Goal: Find specific page/section: Find specific page/section

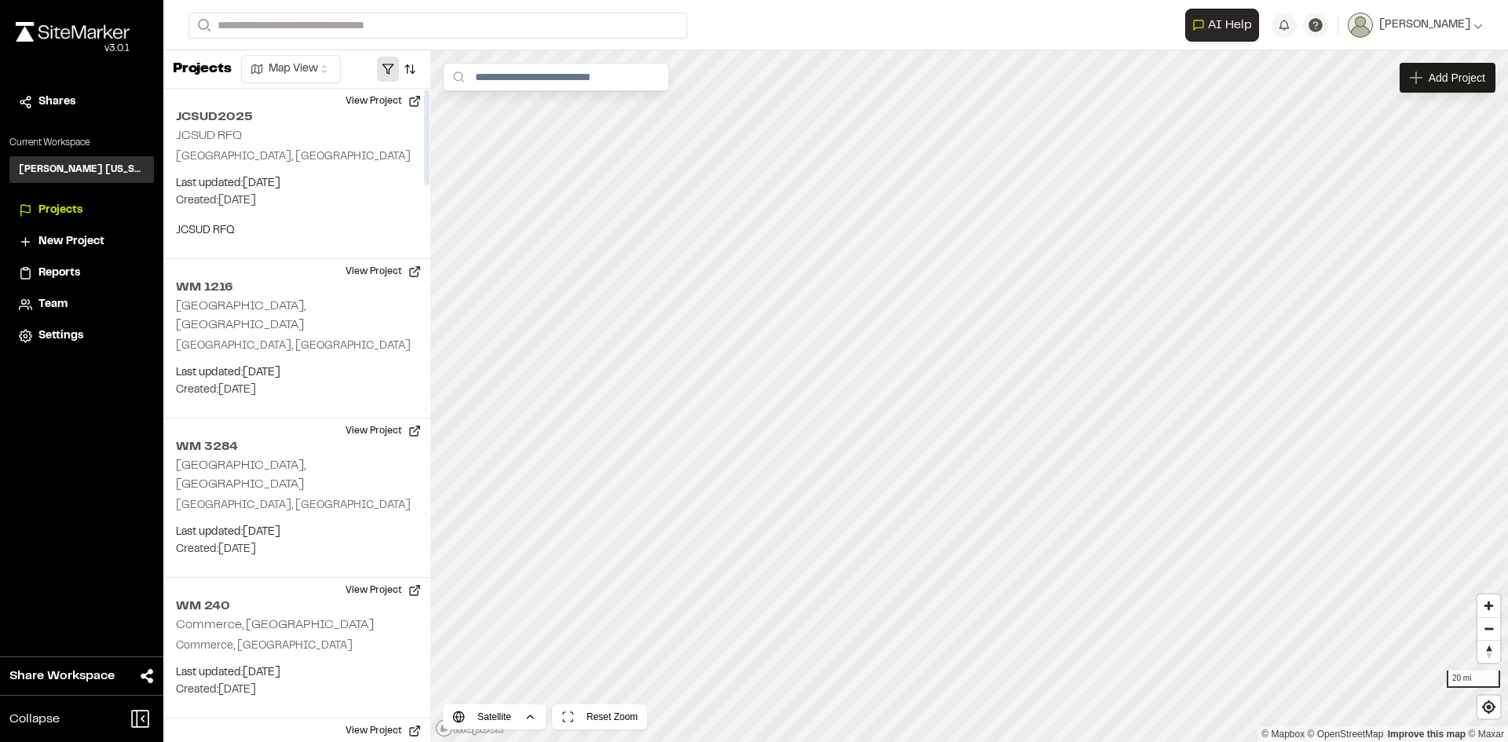
click at [388, 67] on button "button" at bounding box center [388, 69] width 22 height 25
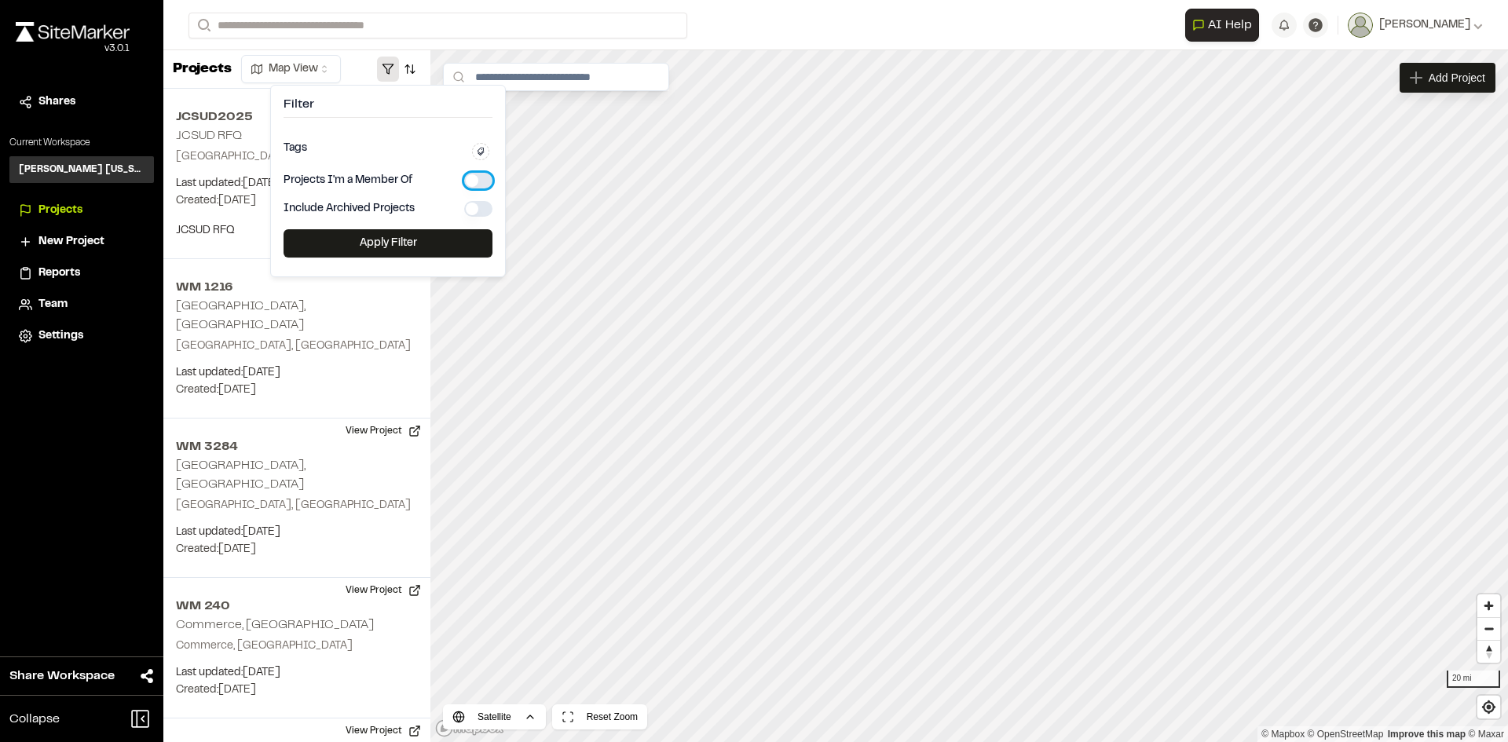
click at [471, 184] on button "button" at bounding box center [478, 181] width 28 height 16
click at [430, 236] on button "Apply Filter" at bounding box center [388, 243] width 209 height 28
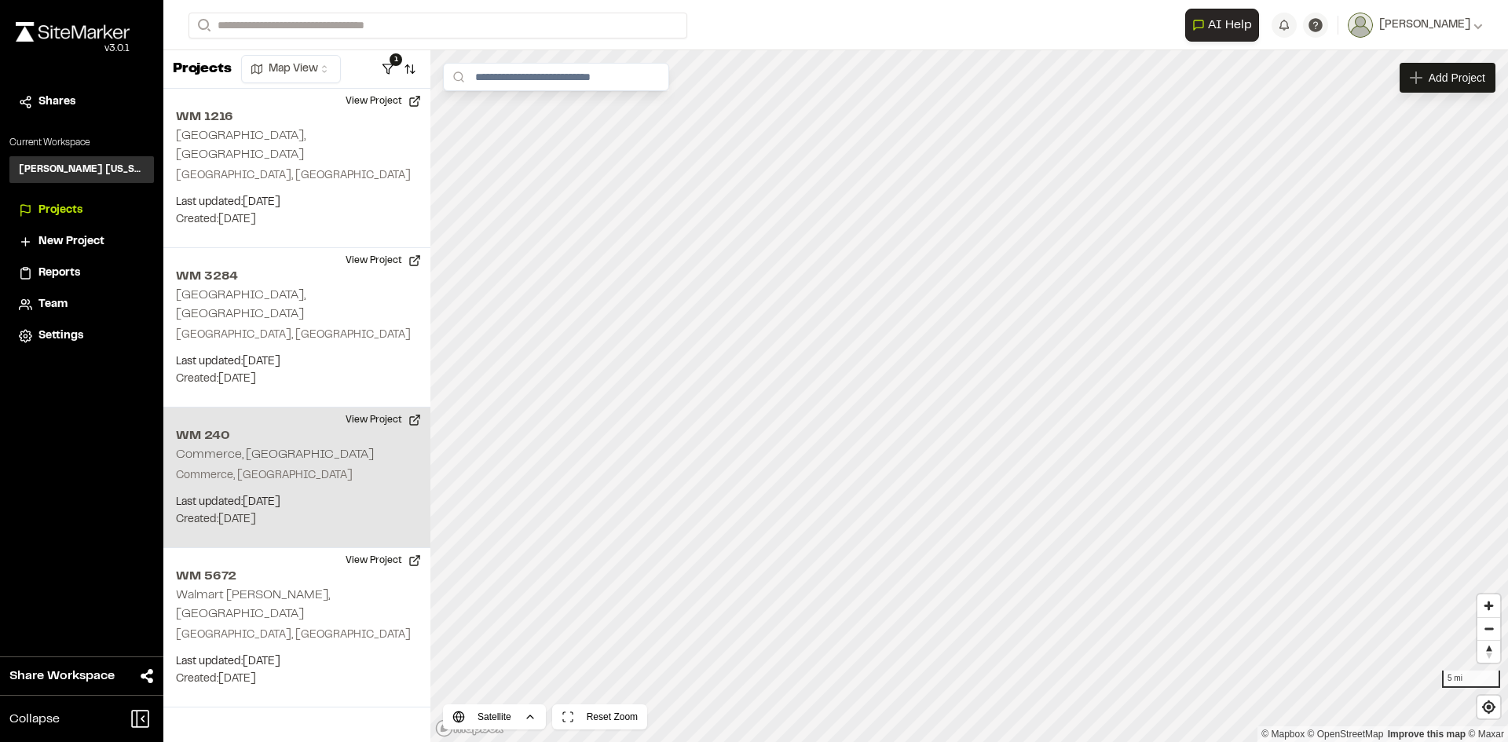
click at [281, 423] on div "WM [STREET_ADDRESS] Last updated: [DATE] Budget: $ Created: [DATE] Projected Co…" at bounding box center [296, 478] width 267 height 141
click at [380, 408] on button "View Project" at bounding box center [383, 420] width 94 height 25
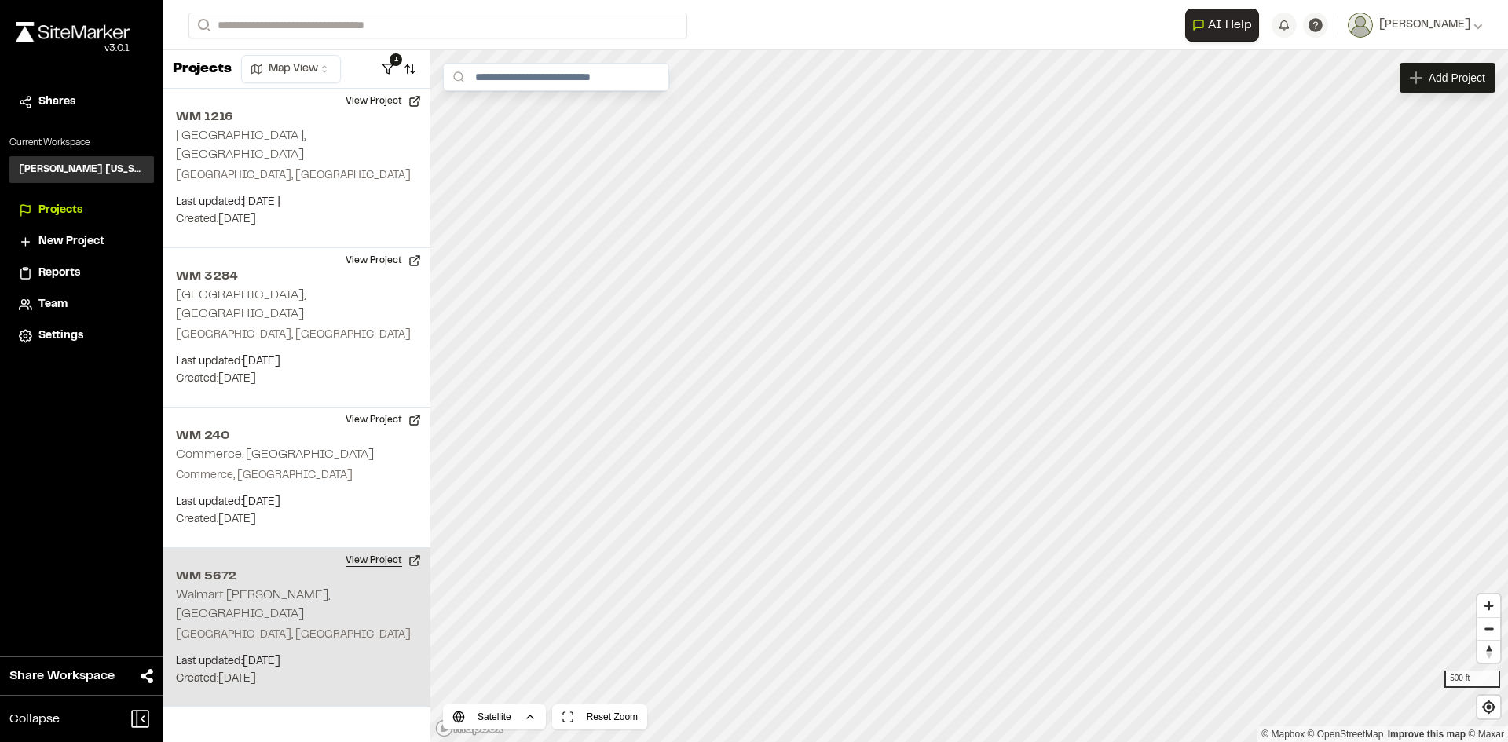
click at [346, 548] on button "View Project" at bounding box center [383, 560] width 94 height 25
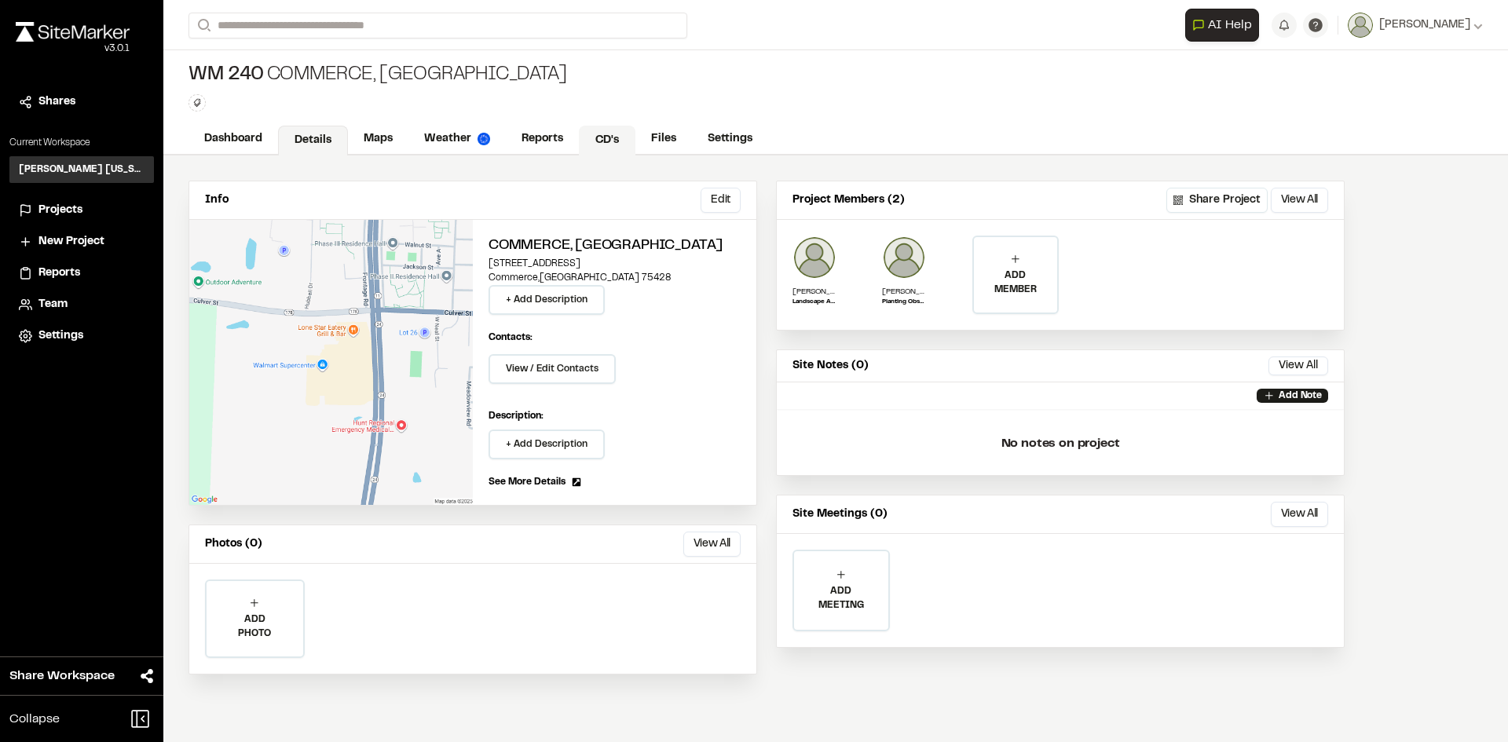
click at [601, 131] on link "CD's" at bounding box center [607, 141] width 57 height 30
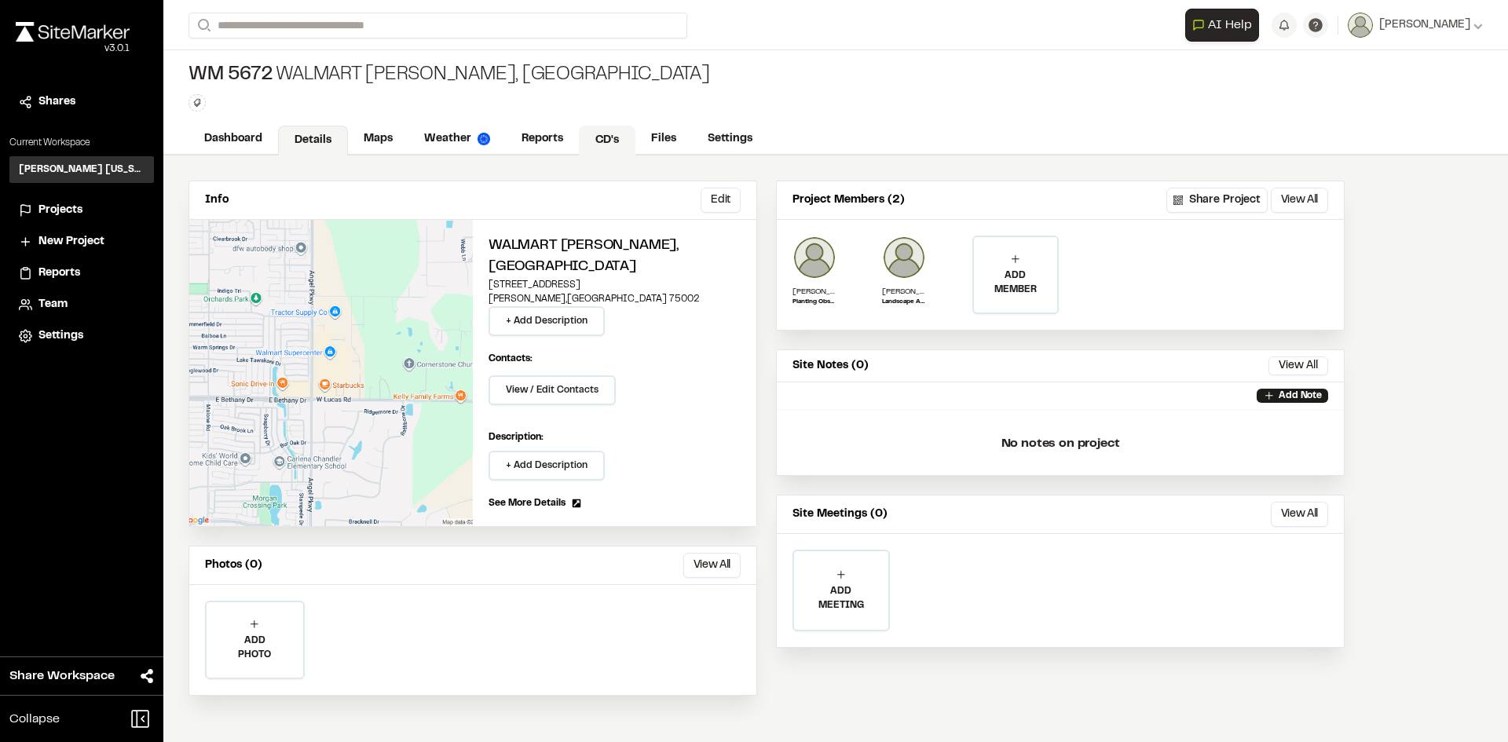
click at [592, 138] on link "CD's" at bounding box center [607, 141] width 57 height 30
